Goal: Transaction & Acquisition: Purchase product/service

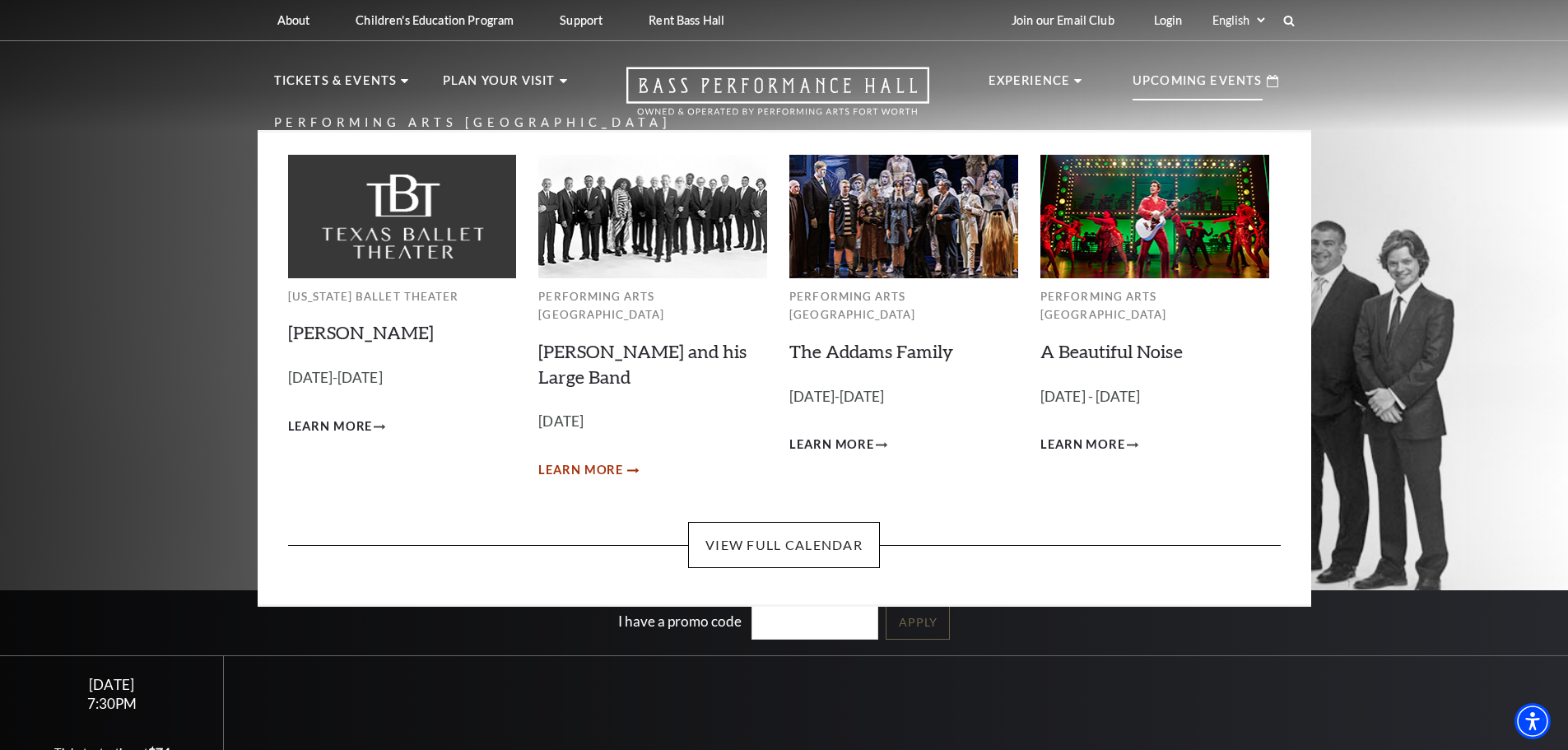
click at [603, 460] on span "Learn More" at bounding box center [581, 470] width 85 height 20
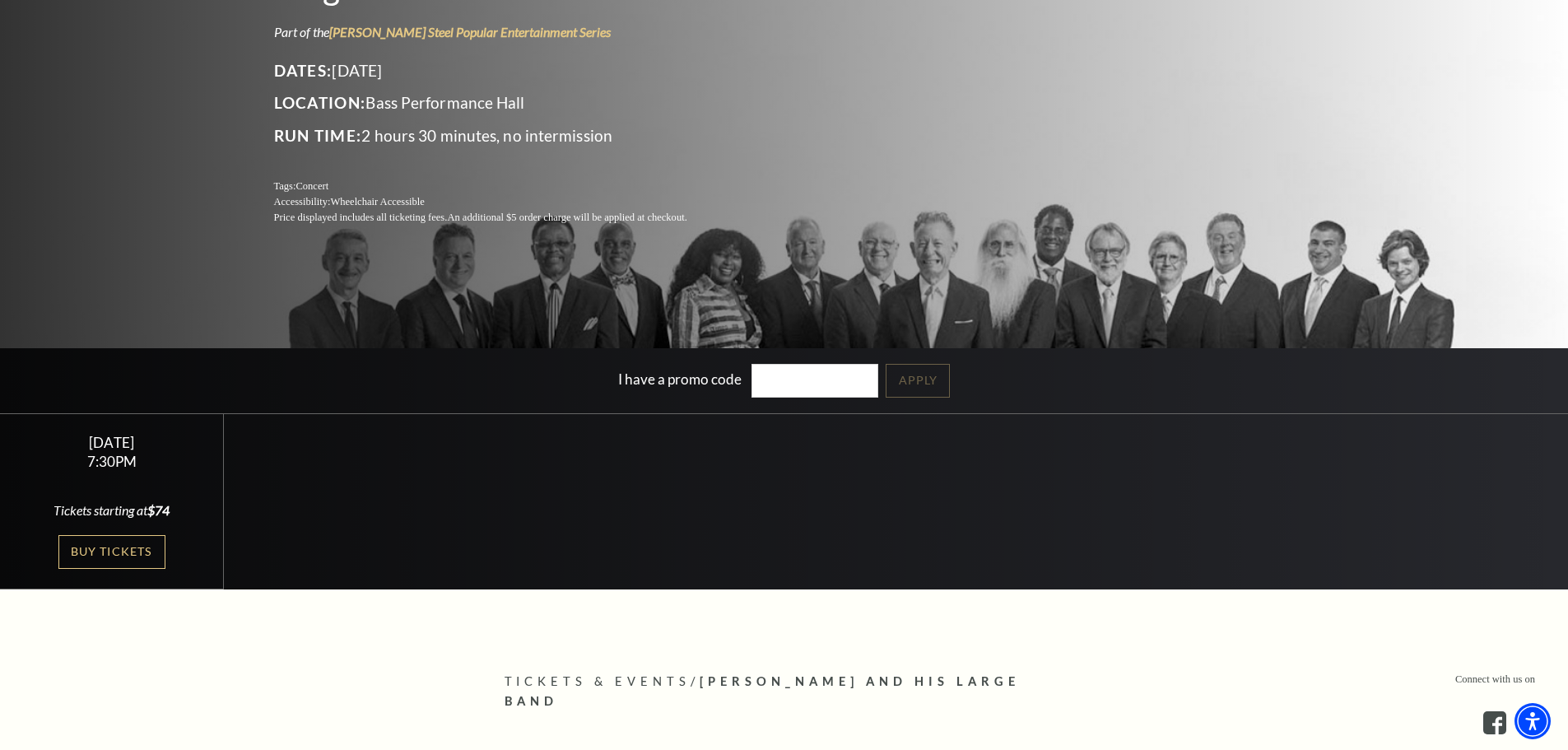
scroll to position [247, 0]
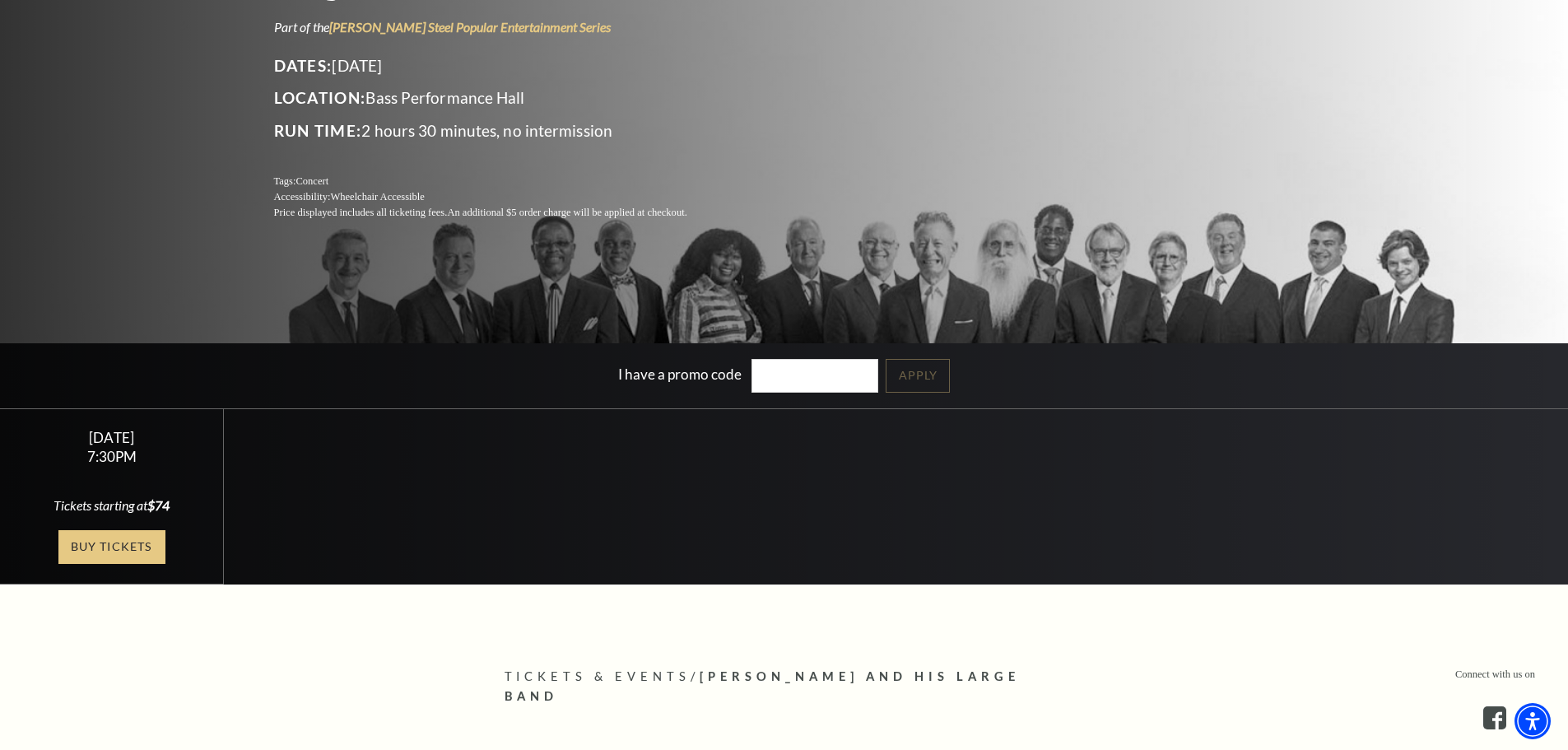
click at [102, 544] on link "Buy Tickets" at bounding box center [112, 547] width 107 height 34
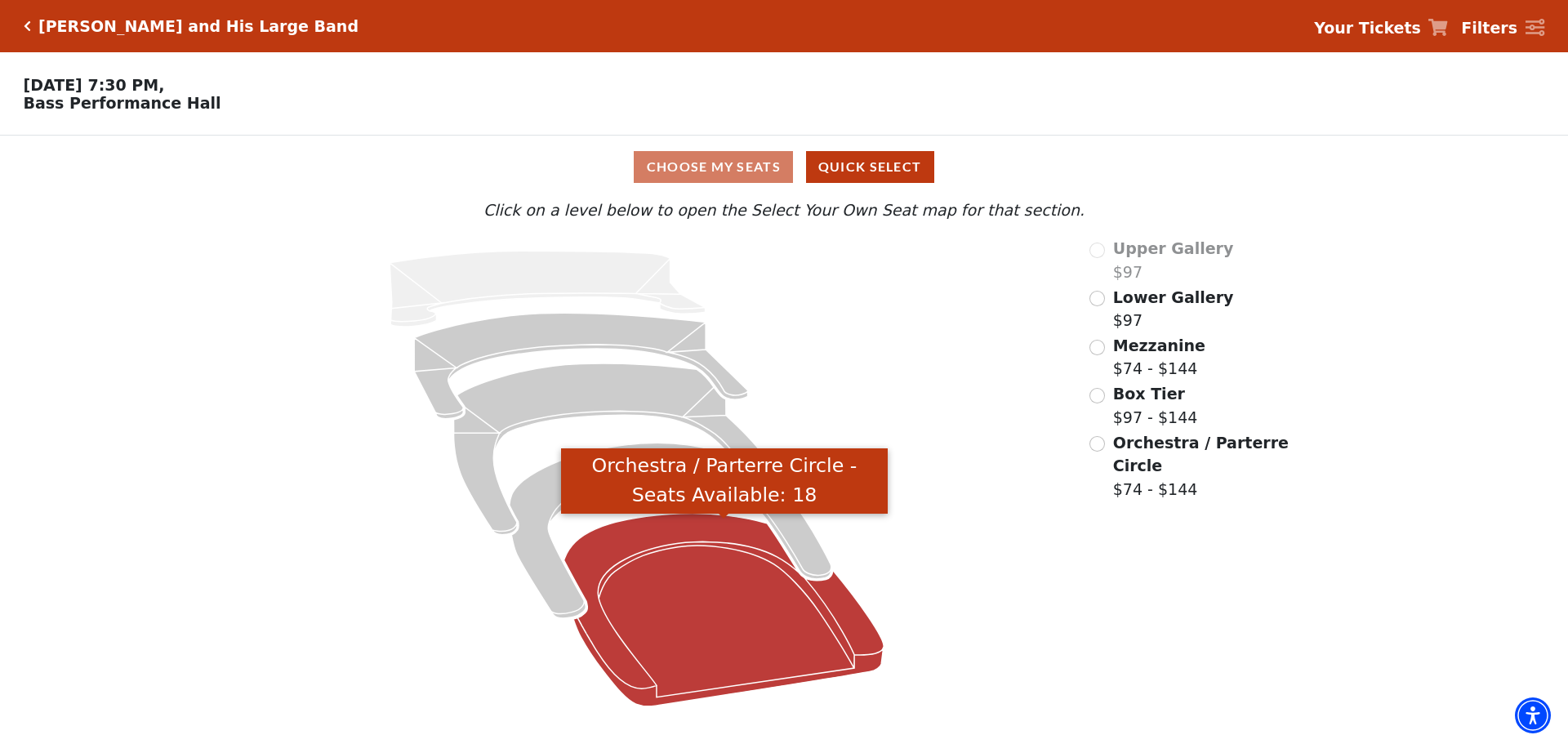
click at [752, 617] on icon "Orchestra / Parterre Circle - Seats Available: 18" at bounding box center [725, 610] width 320 height 193
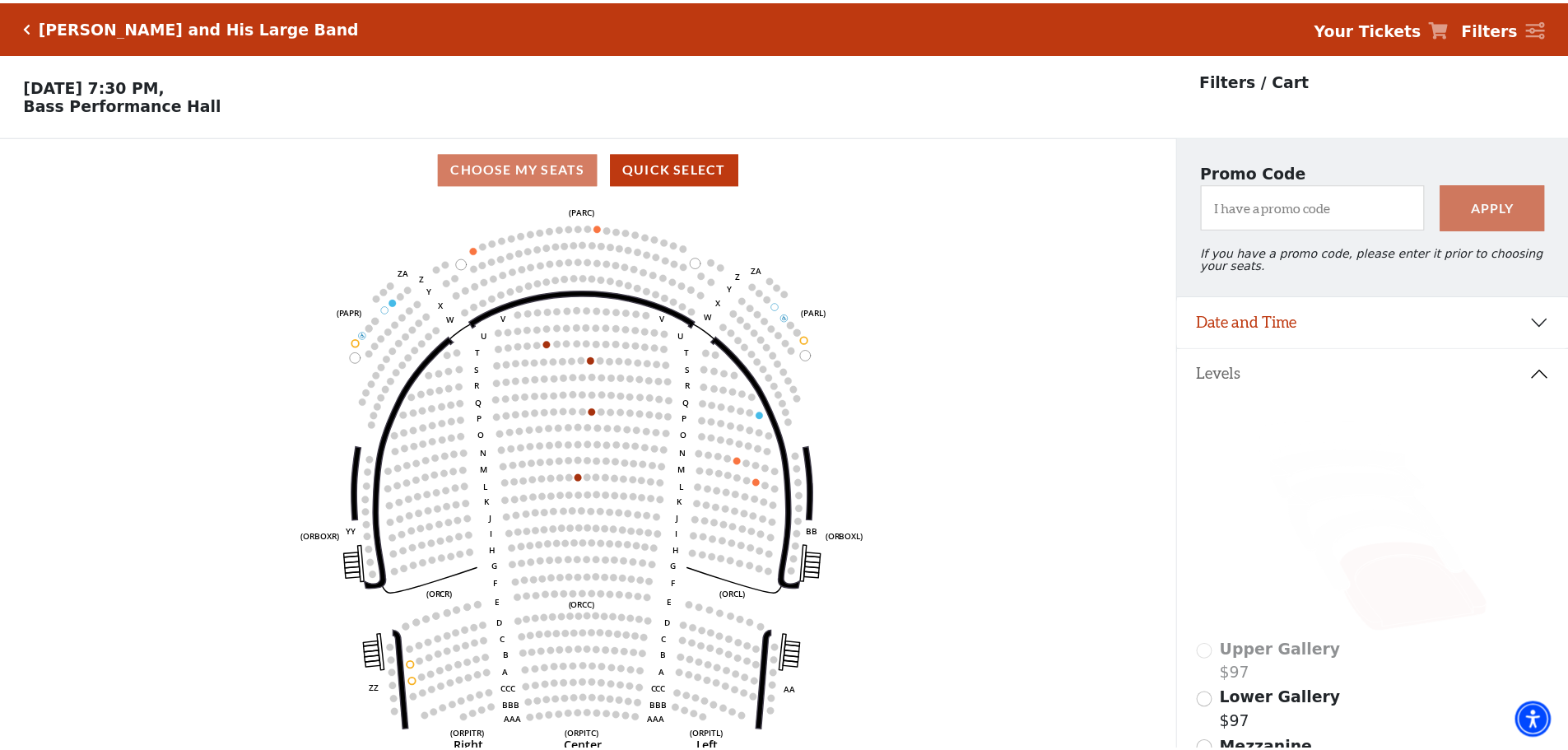
scroll to position [77, 0]
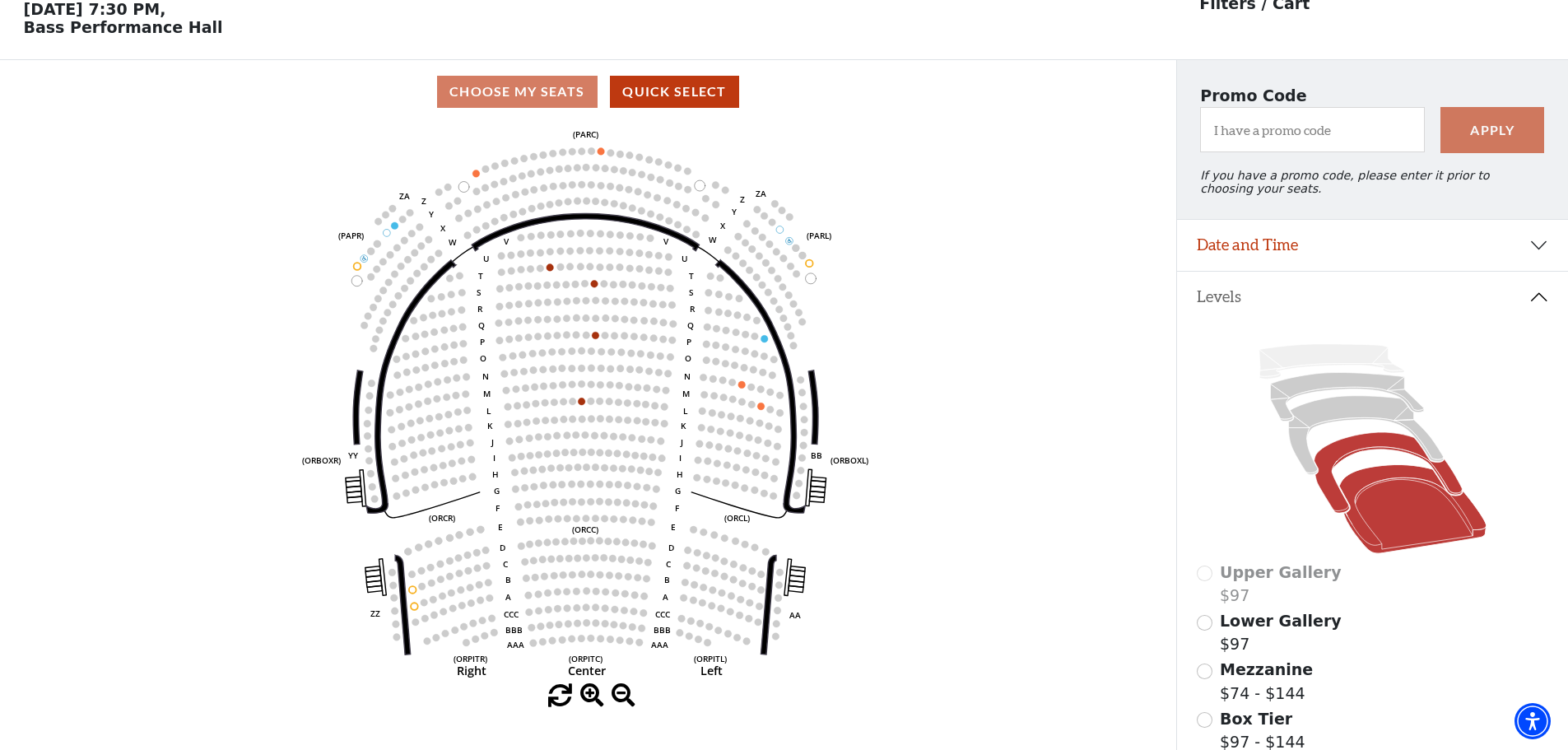
click at [1335, 457] on icon at bounding box center [1387, 473] width 148 height 80
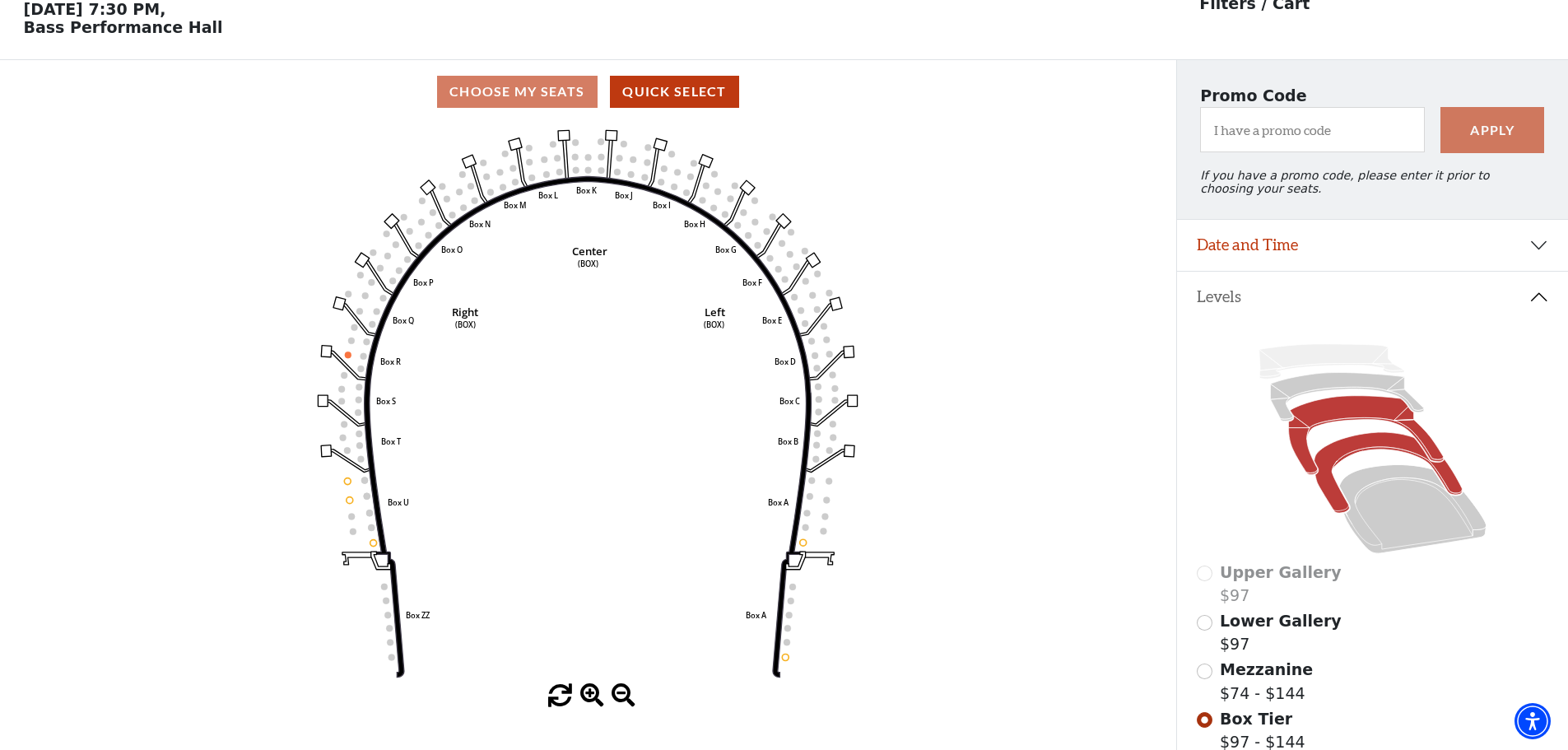
click at [1332, 419] on icon at bounding box center [1365, 435] width 155 height 79
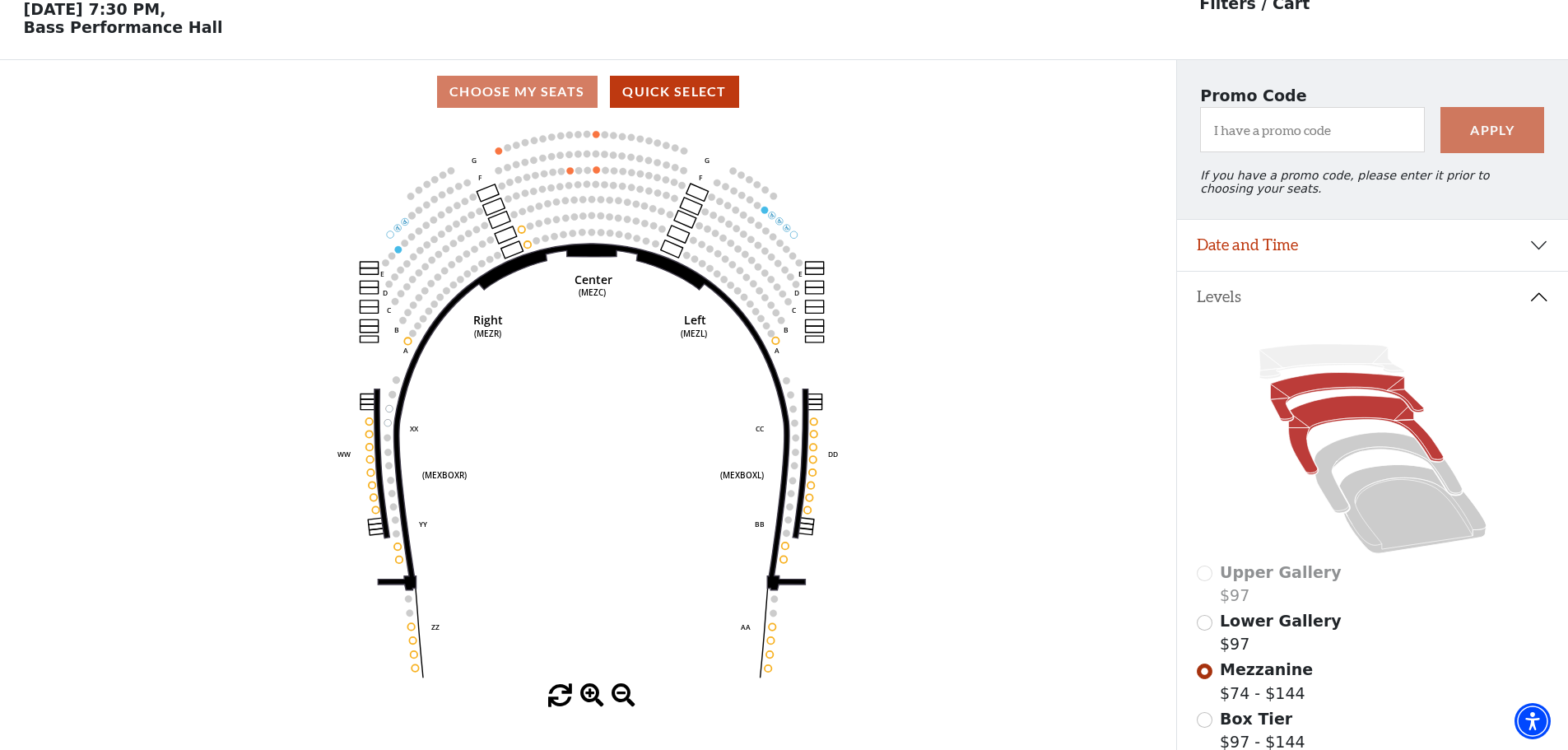
click at [1331, 387] on icon at bounding box center [1346, 397] width 153 height 48
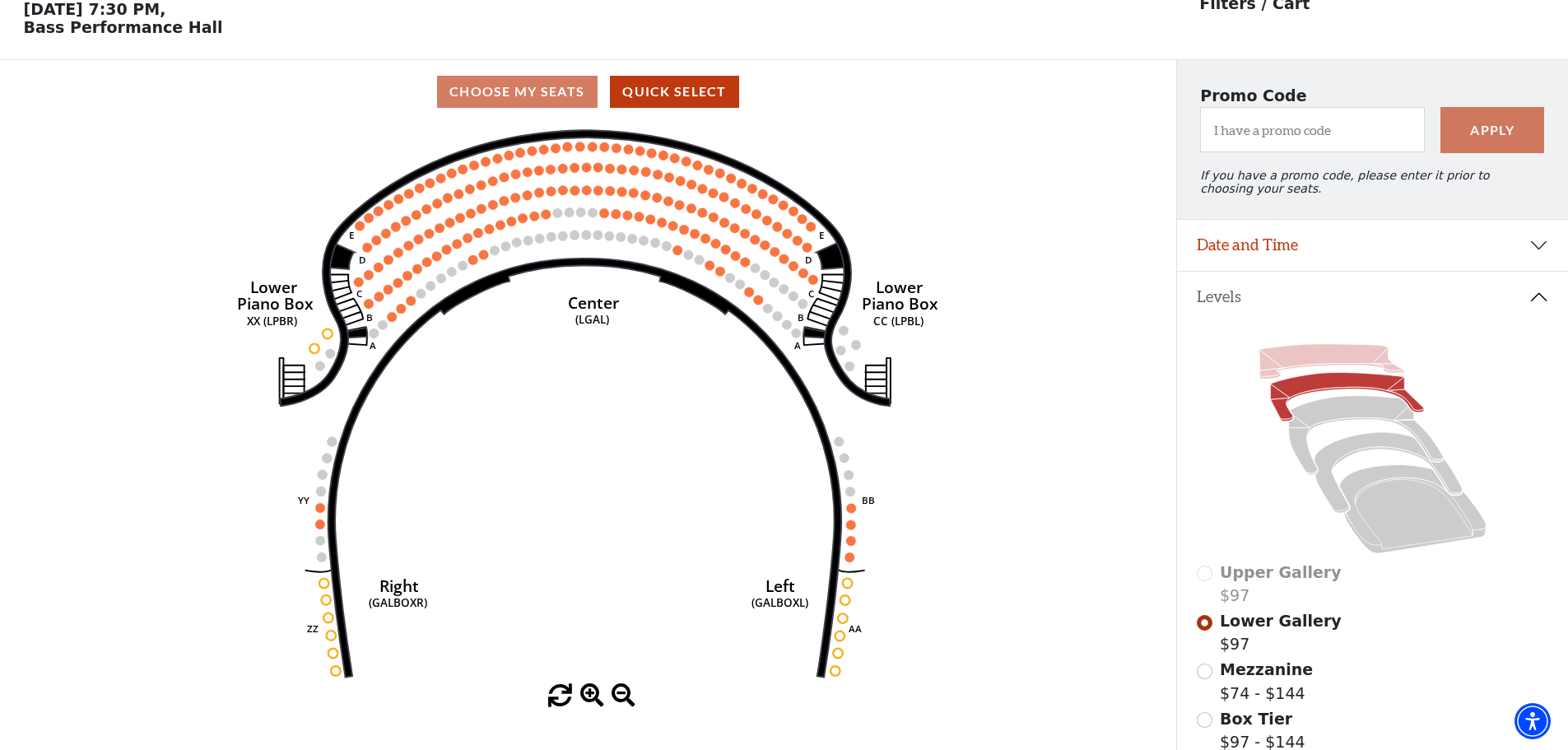
click at [1320, 366] on icon at bounding box center [1330, 361] width 145 height 35
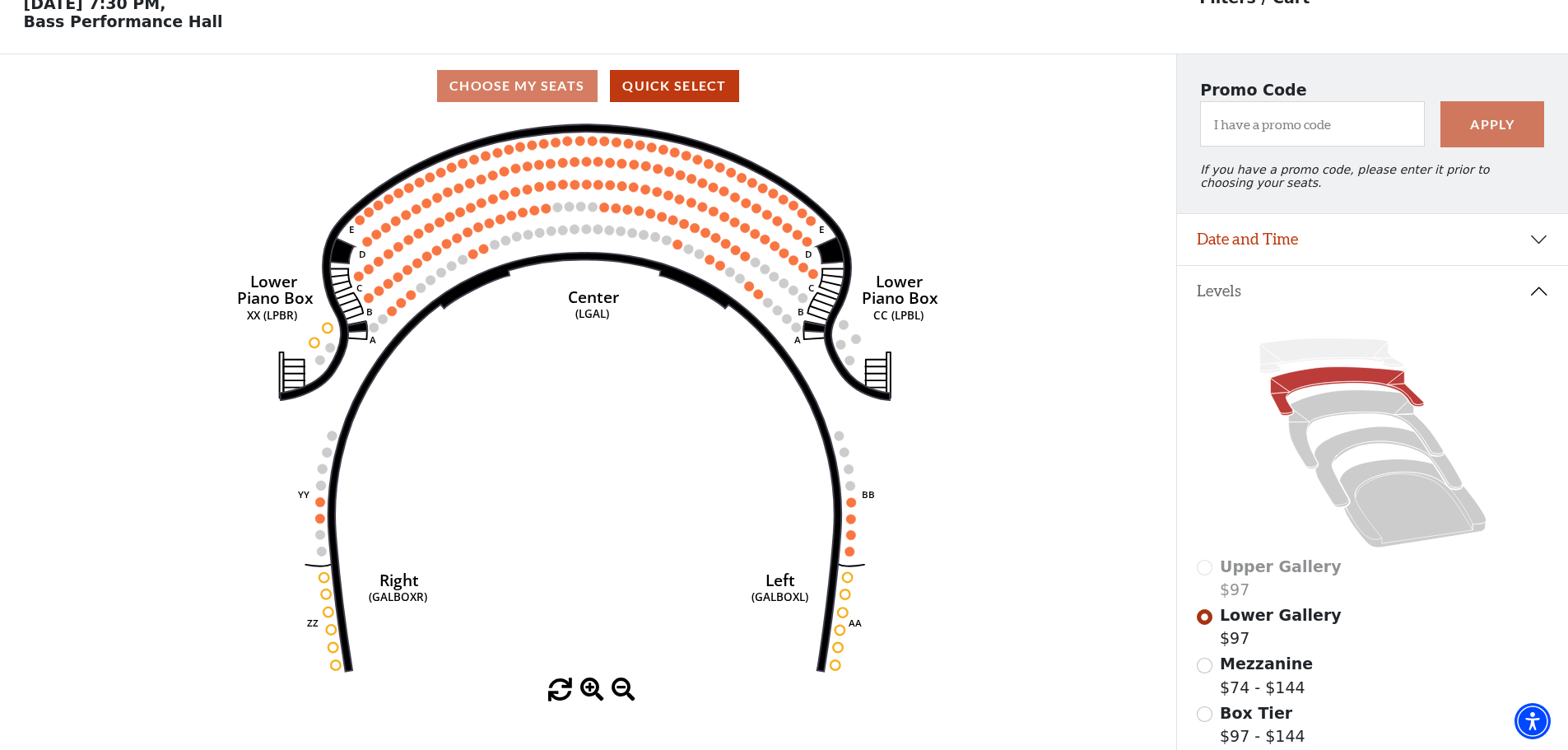
scroll to position [324, 0]
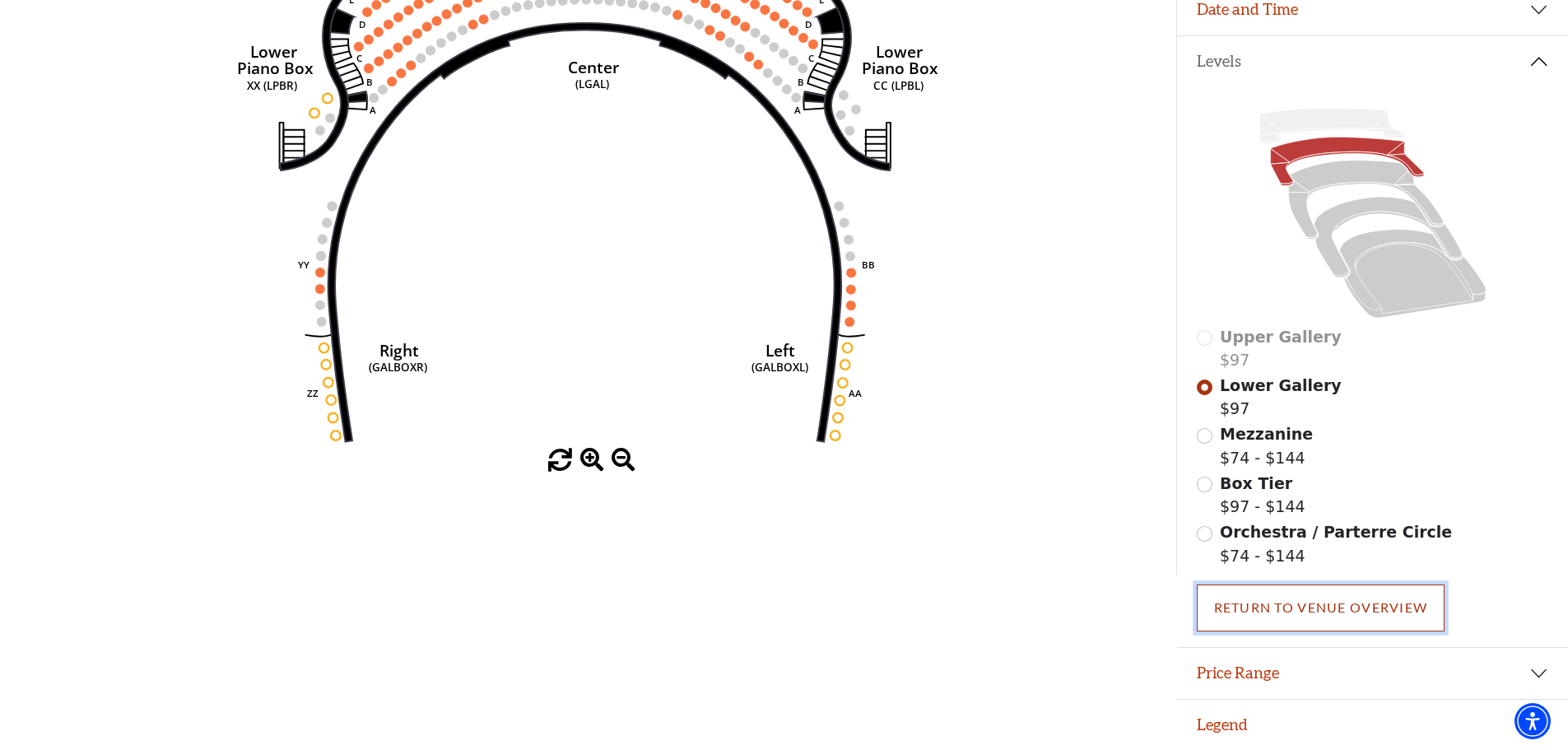
click at [1247, 603] on link "Return To Venue Overview" at bounding box center [1321, 607] width 249 height 47
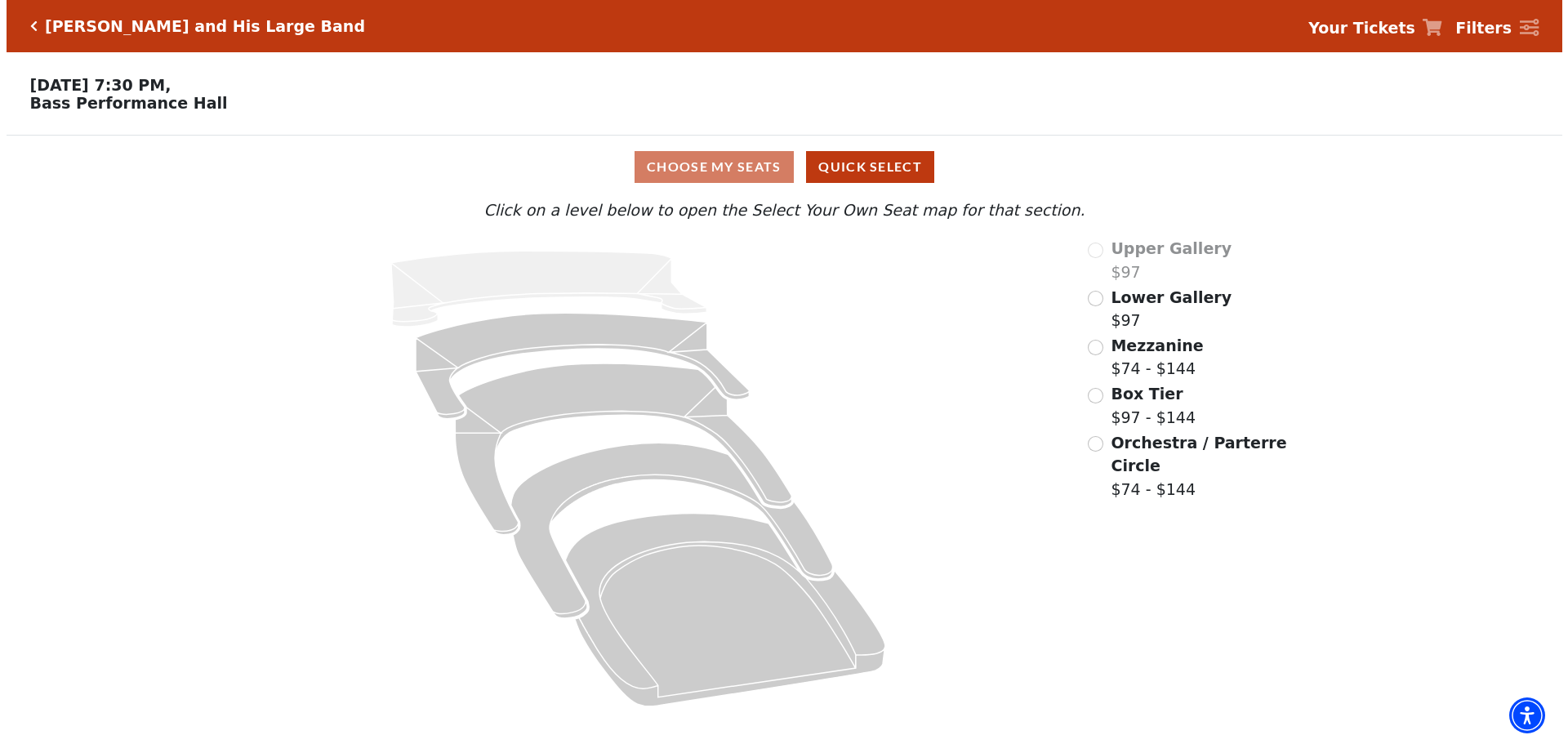
scroll to position [0, 0]
click at [1492, 518] on div "Choose My Seats Quick Select Current Level Click on a level below to open the S…" at bounding box center [784, 428] width 1568 height 585
click at [23, 23] on icon "Click here to go back to filters" at bounding box center [27, 26] width 8 height 12
